Goal: Task Accomplishment & Management: Manage account settings

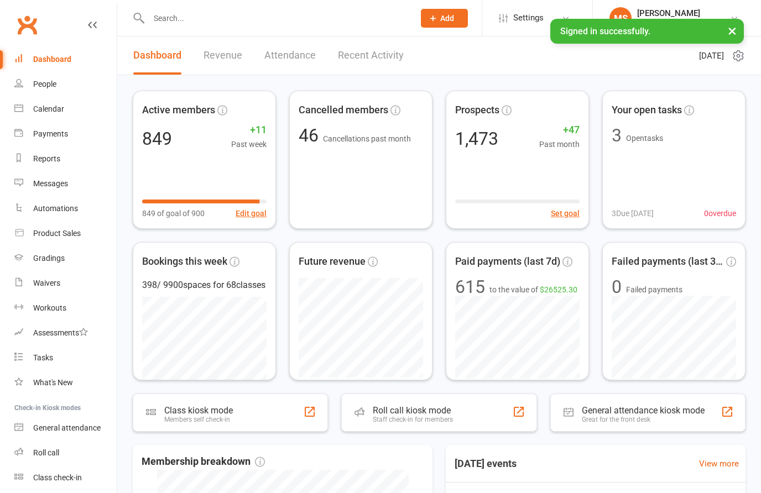
click at [240, 25] on input "text" at bounding box center [275, 18] width 261 height 15
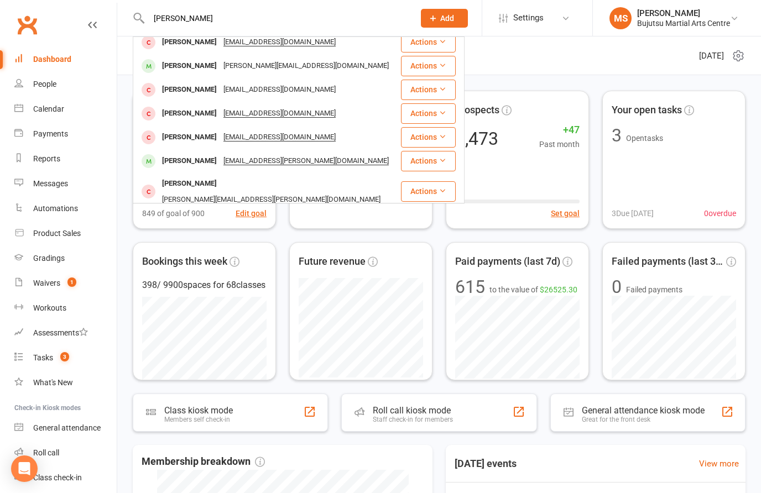
scroll to position [204, 0]
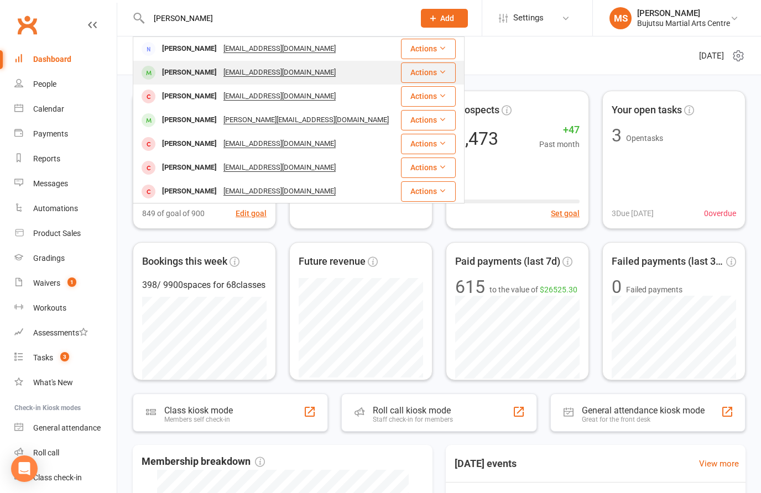
type input "[PERSON_NAME]"
click at [212, 65] on div "[PERSON_NAME]" at bounding box center [189, 73] width 61 height 16
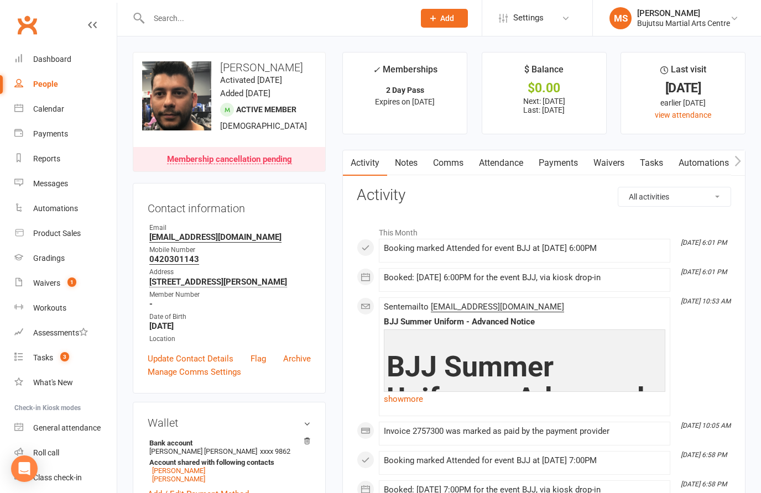
click at [570, 156] on link "Payments" at bounding box center [558, 162] width 55 height 25
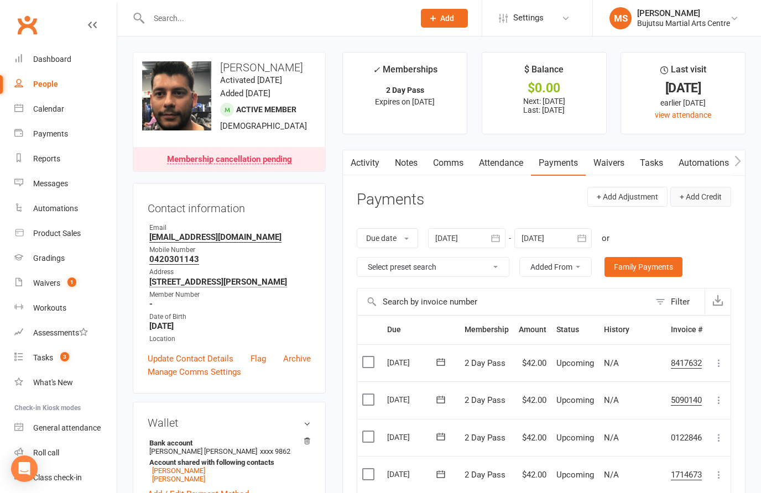
click at [718, 193] on button "+ Add Credit" at bounding box center [700, 197] width 61 height 20
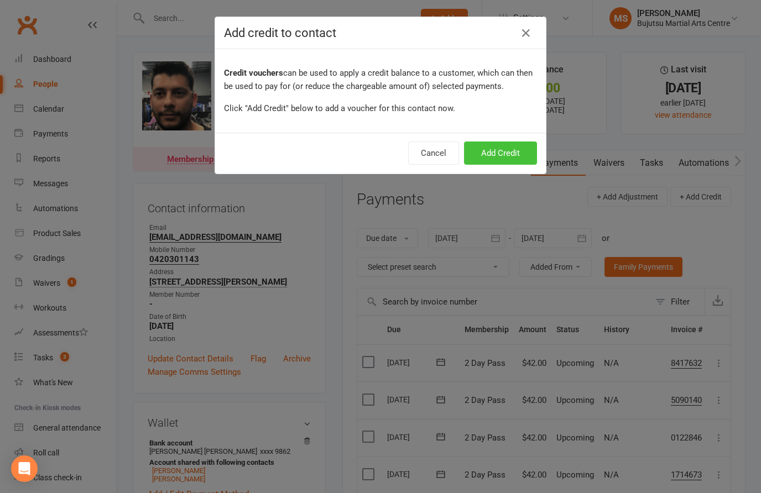
click at [507, 149] on button "Add Credit" at bounding box center [500, 153] width 73 height 23
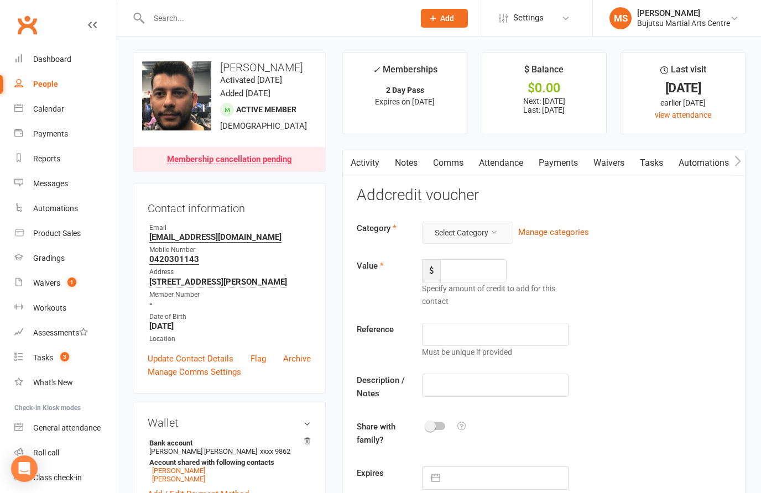
click at [492, 228] on icon at bounding box center [494, 232] width 8 height 8
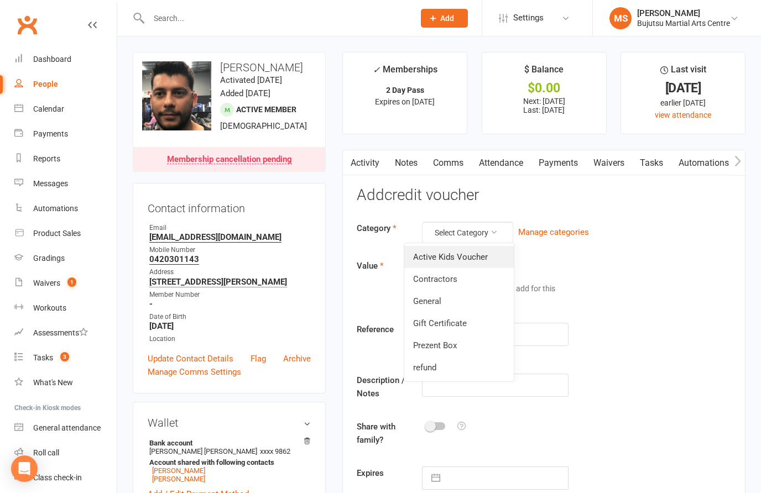
click at [478, 261] on link "Active Kids Voucher" at bounding box center [459, 257] width 110 height 22
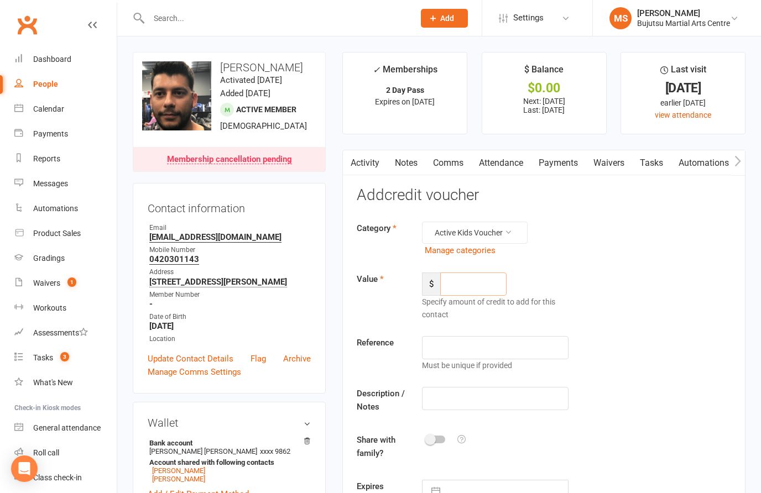
click at [483, 283] on input "number" at bounding box center [473, 284] width 66 height 23
click at [511, 236] on button "Active Kids Voucher" at bounding box center [475, 233] width 106 height 22
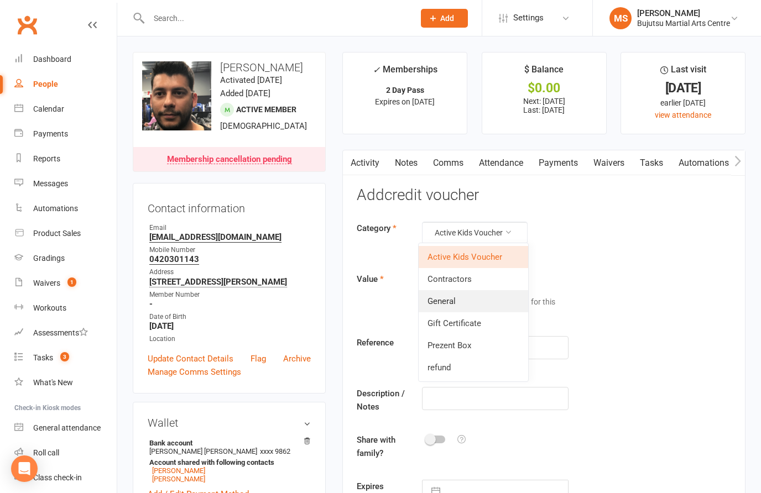
click at [470, 306] on link "General" at bounding box center [474, 301] width 110 height 22
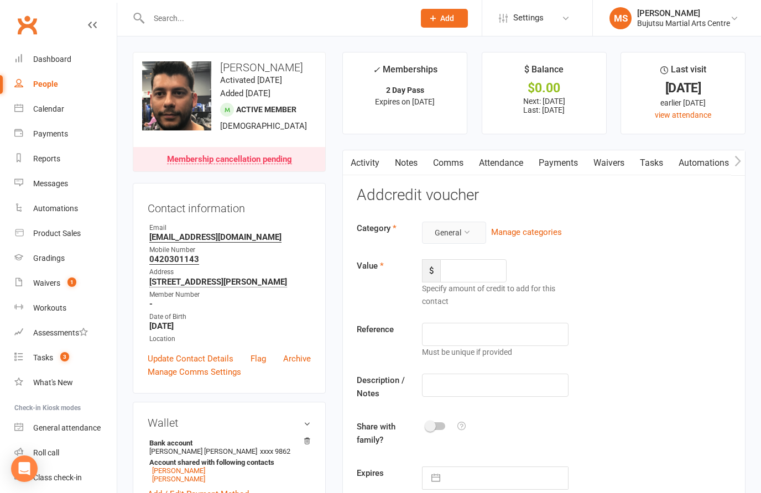
click at [467, 234] on button "General" at bounding box center [454, 233] width 64 height 22
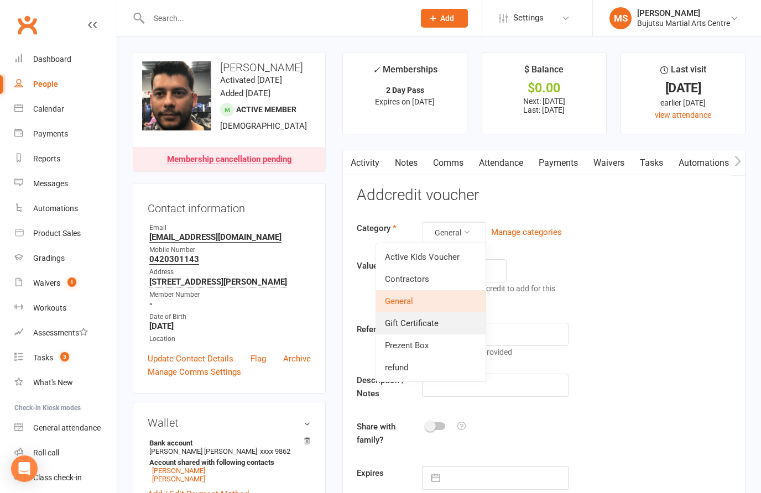
click at [441, 326] on link "Gift Certificate" at bounding box center [431, 324] width 110 height 22
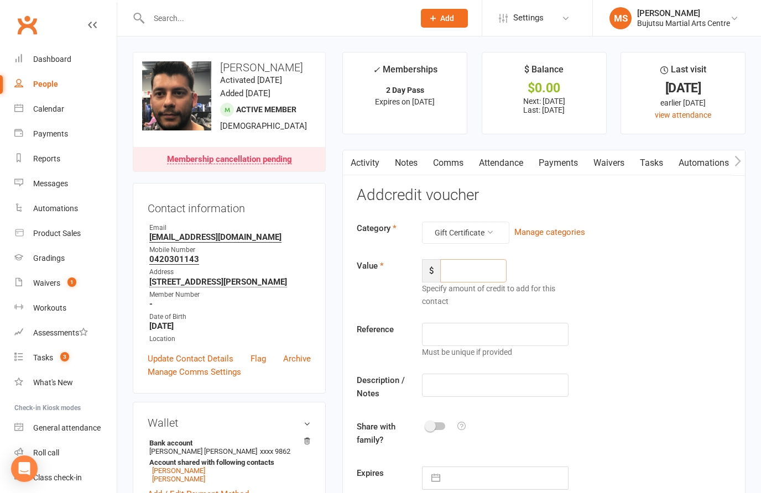
click at [469, 272] on input "number" at bounding box center [473, 270] width 66 height 23
type input "60"
click at [472, 326] on input "text" at bounding box center [495, 334] width 146 height 23
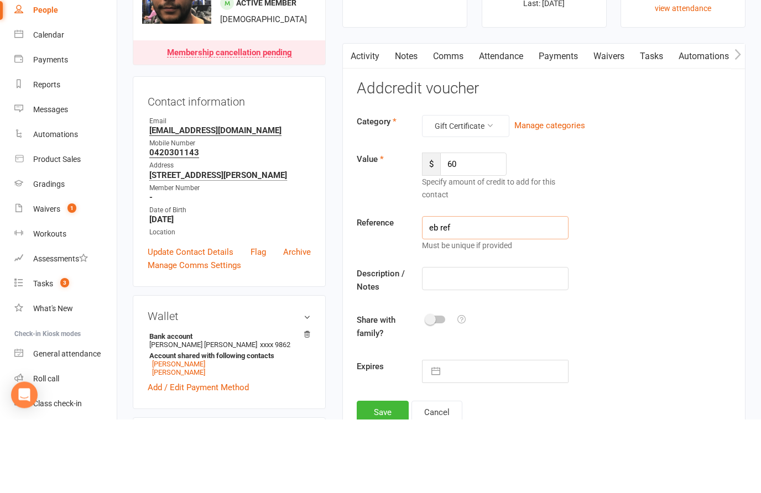
scroll to position [41, 0]
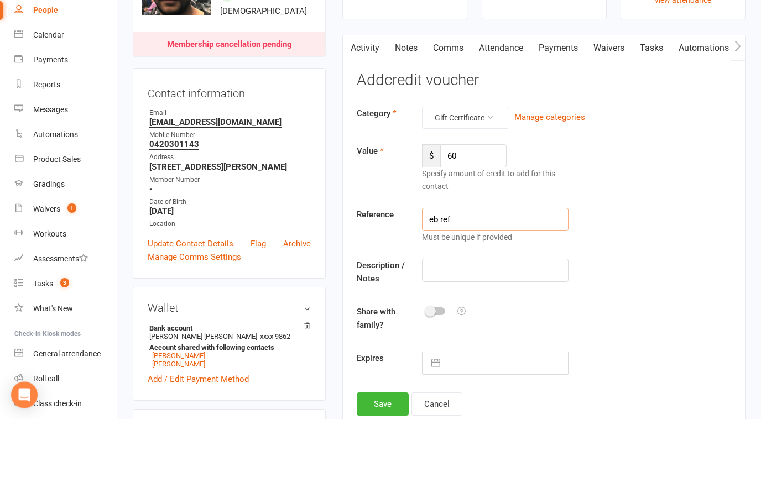
type input "eb ref"
click at [426, 384] on input "checkbox" at bounding box center [426, 384] width 0 height 0
checkbox input "true"
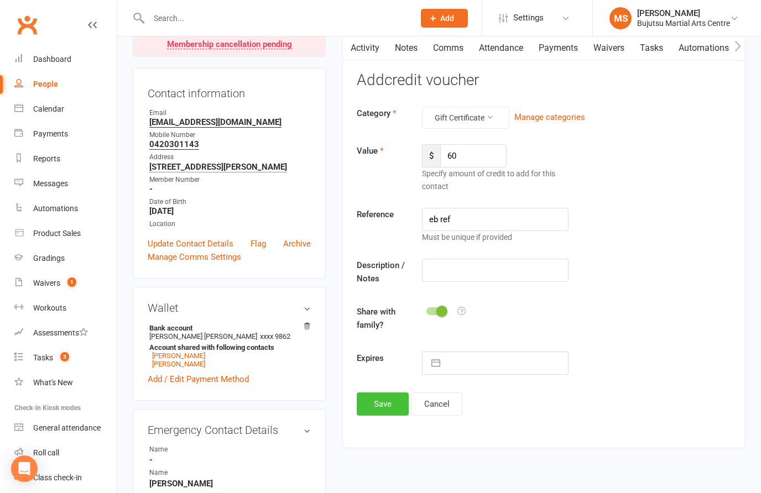
click at [384, 402] on button "Save" at bounding box center [383, 404] width 52 height 23
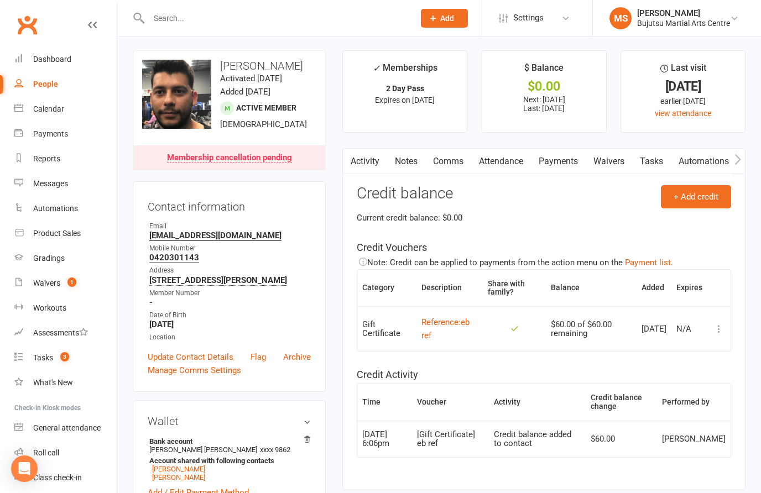
scroll to position [0, 0]
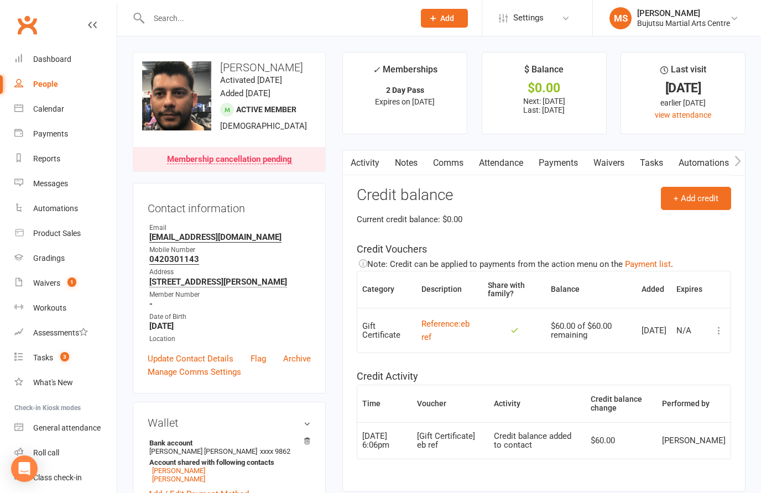
click at [572, 166] on link "Payments" at bounding box center [558, 162] width 55 height 25
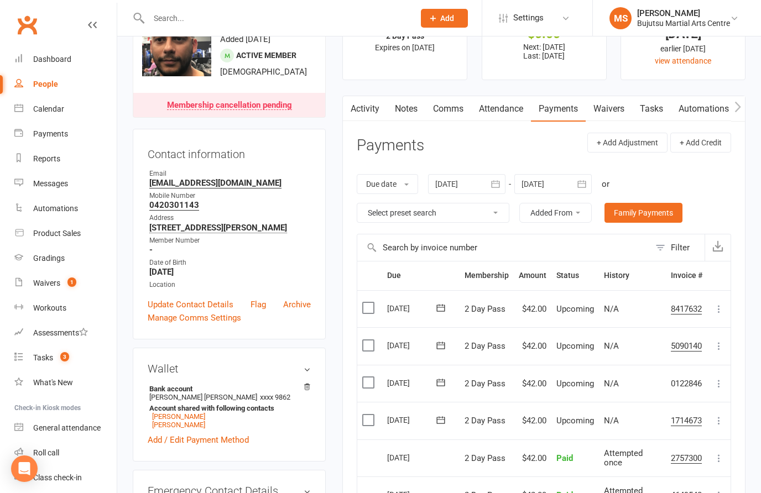
scroll to position [78, 0]
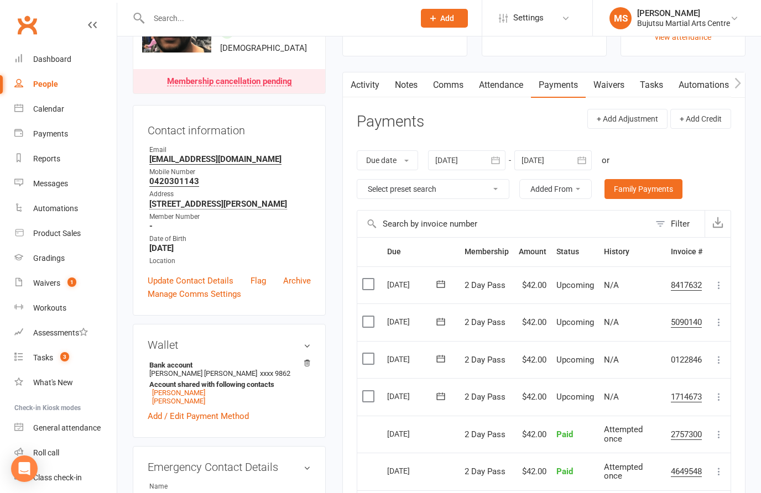
click at [723, 394] on icon at bounding box center [719, 397] width 11 height 11
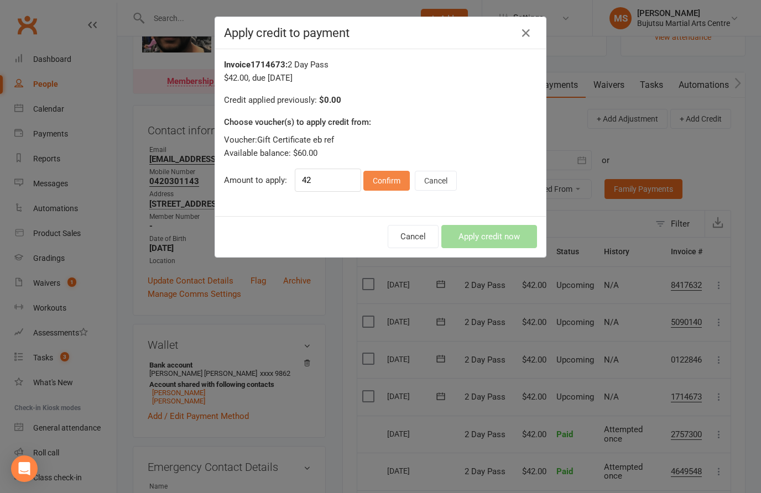
click at [384, 177] on button "Confirm" at bounding box center [386, 181] width 46 height 20
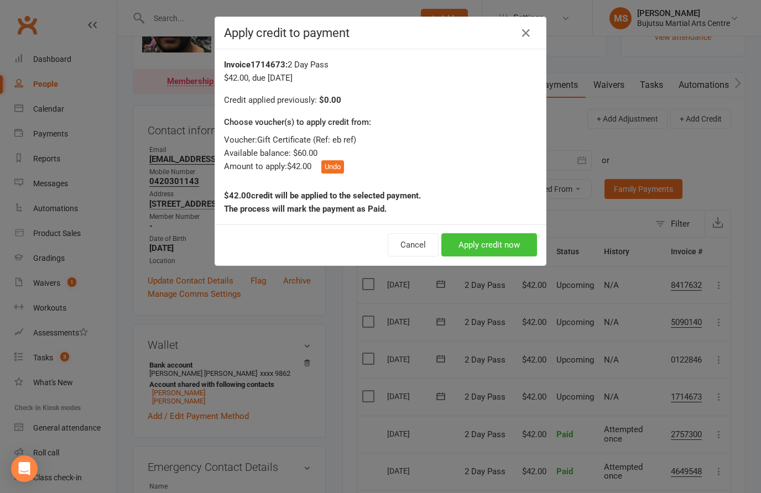
click at [492, 243] on button "Apply credit now" at bounding box center [489, 244] width 96 height 23
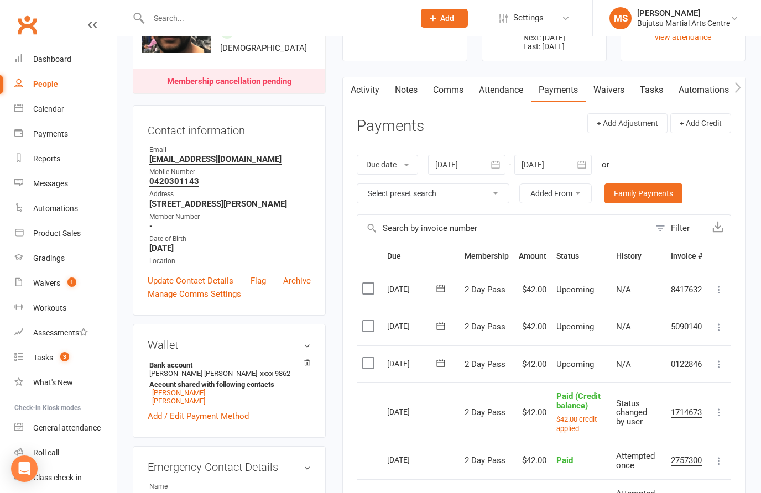
click at [722, 359] on icon at bounding box center [719, 364] width 11 height 11
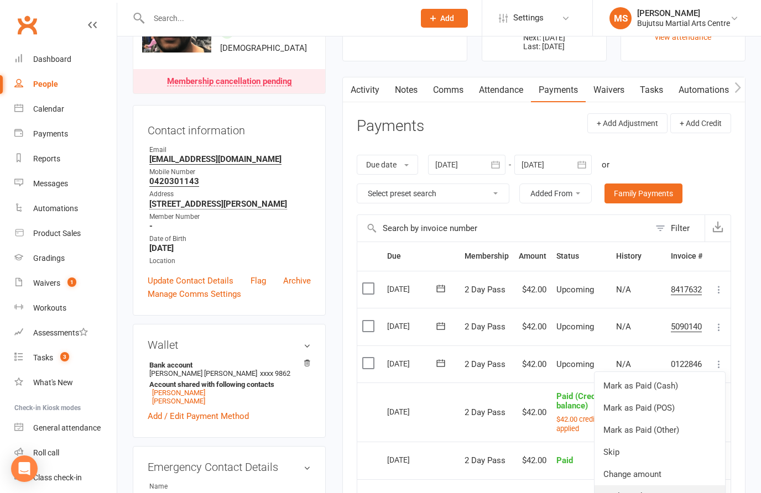
click at [653, 493] on link "Apply credit" at bounding box center [660, 497] width 131 height 22
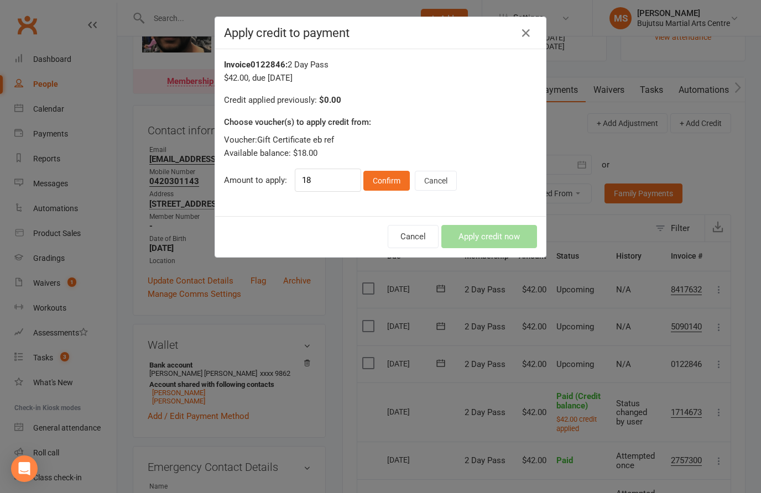
click at [384, 185] on button "Confirm" at bounding box center [386, 181] width 46 height 20
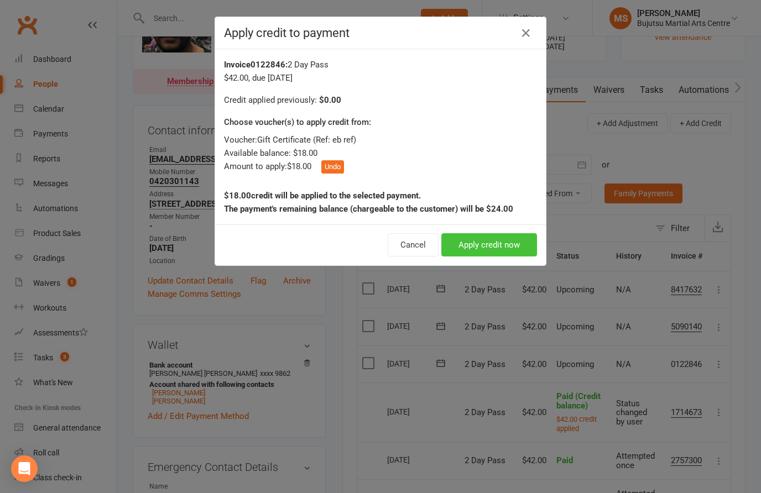
click at [492, 242] on button "Apply credit now" at bounding box center [489, 244] width 96 height 23
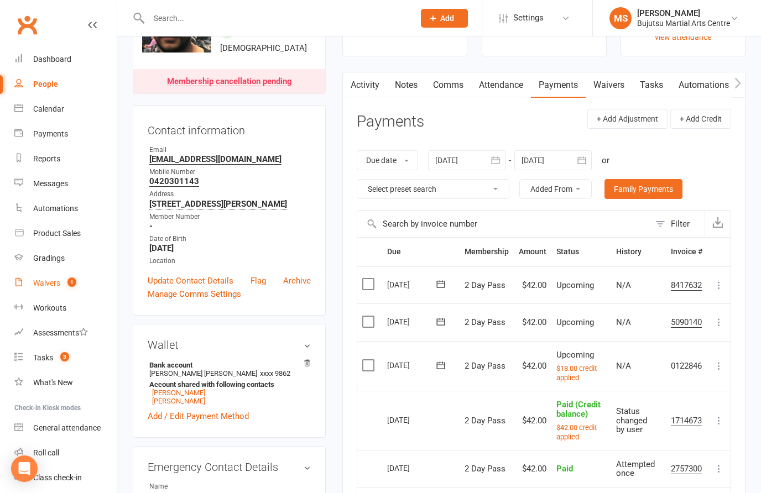
click at [57, 294] on link "Waivers 1" at bounding box center [65, 283] width 102 height 25
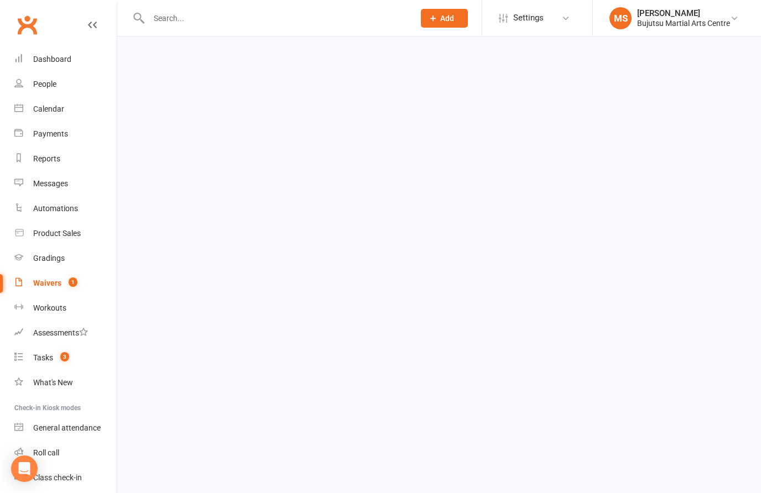
scroll to position [1, 0]
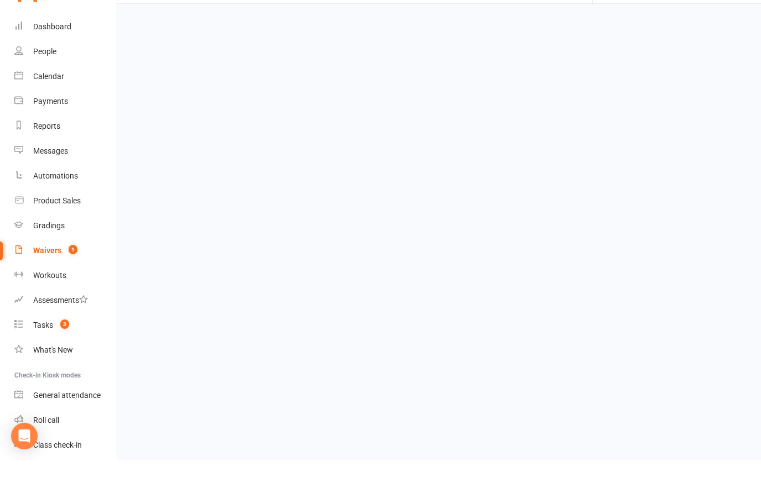
select select "50"
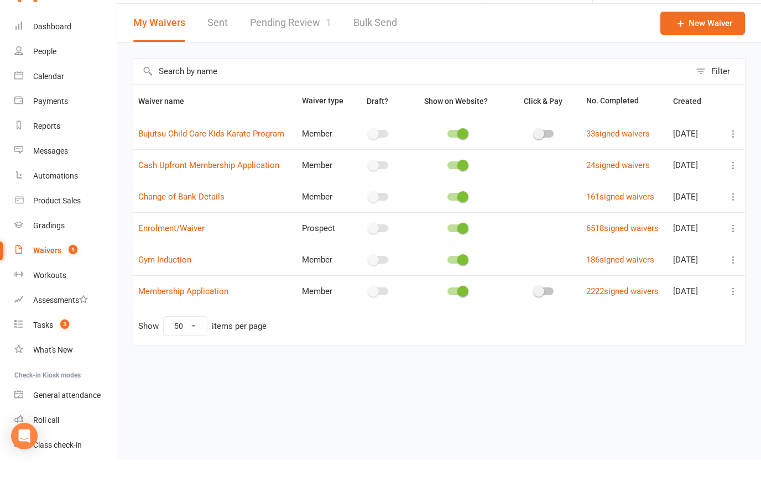
click at [305, 37] on link "Pending Review 1" at bounding box center [290, 56] width 81 height 38
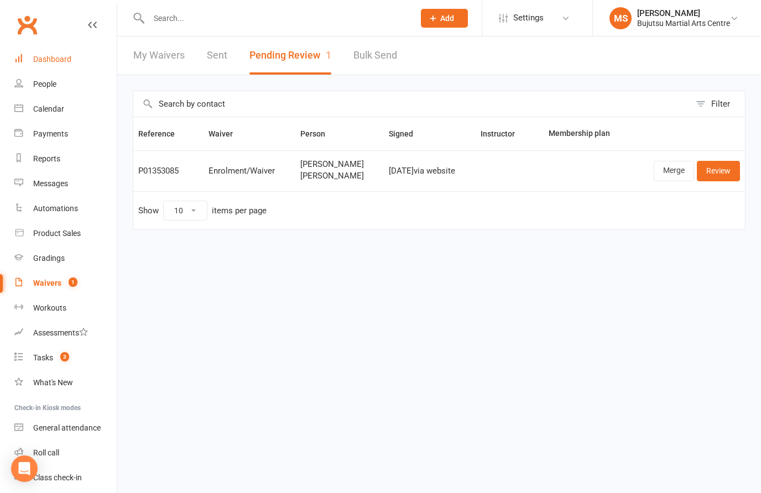
click at [66, 56] on div "Dashboard" at bounding box center [52, 59] width 38 height 9
